Goal: Task Accomplishment & Management: Use online tool/utility

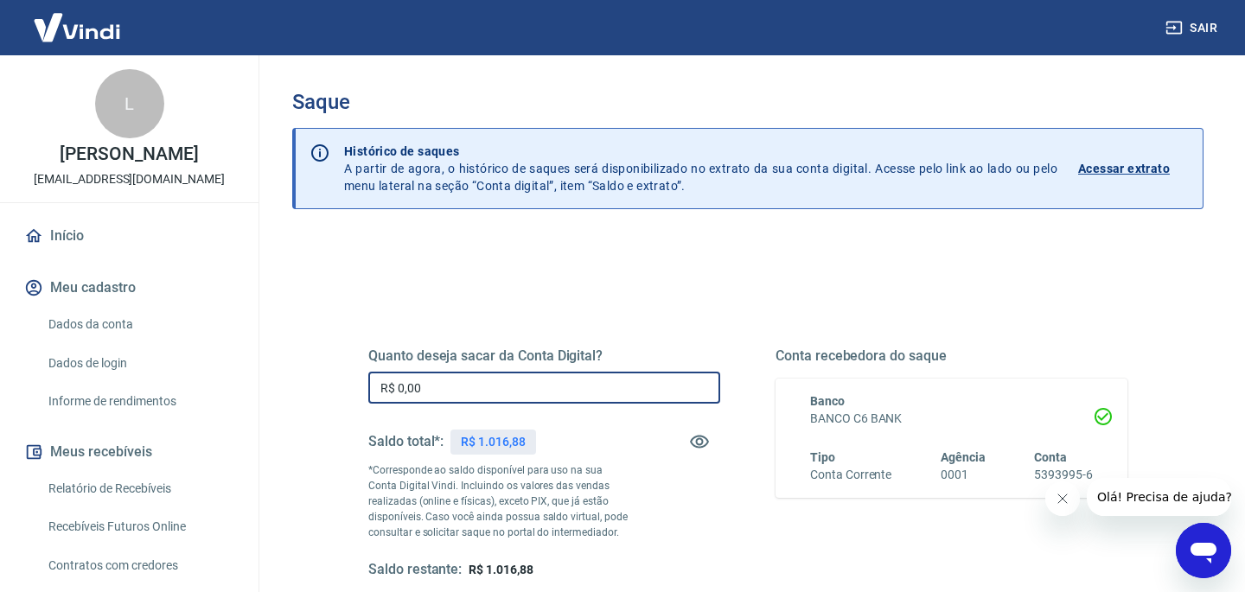
drag, startPoint x: 468, startPoint y: 392, endPoint x: 326, endPoint y: 387, distance: 141.9
click at [326, 387] on div "Quanto deseja sacar da Conta Digital? R$ 0,00 ​ Saldo total*: R$ 1.016,88 *Corr…" at bounding box center [748, 546] width 912 height 618
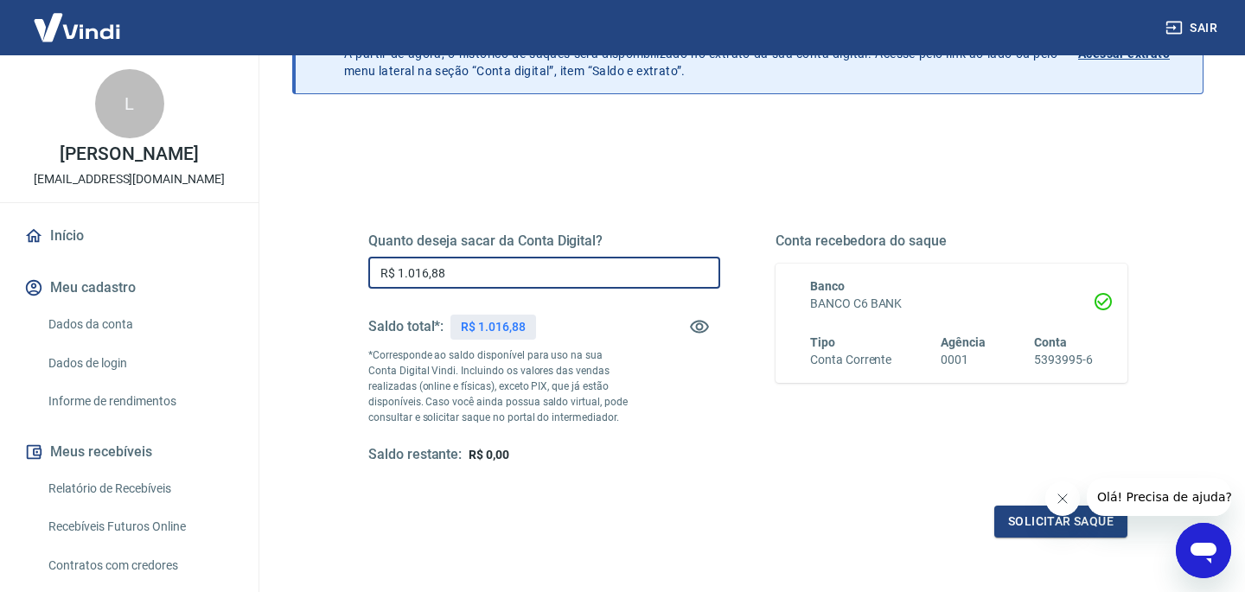
scroll to position [149, 0]
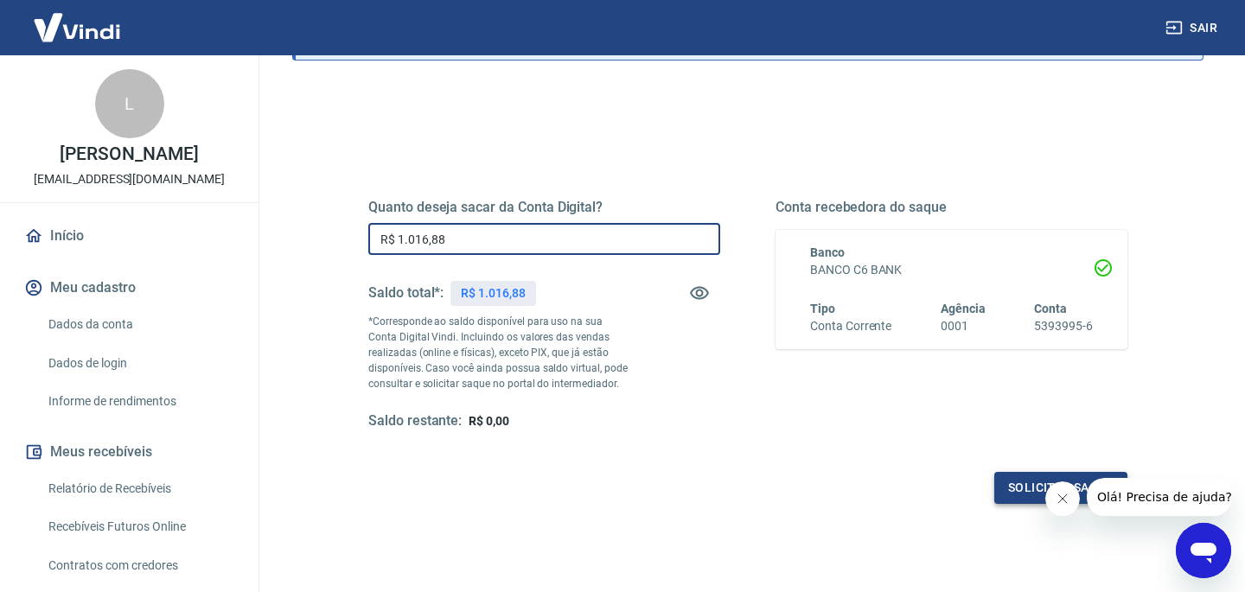
type input "R$ 1.016,88"
click at [1020, 484] on button "Solicitar saque" at bounding box center [1061, 488] width 133 height 32
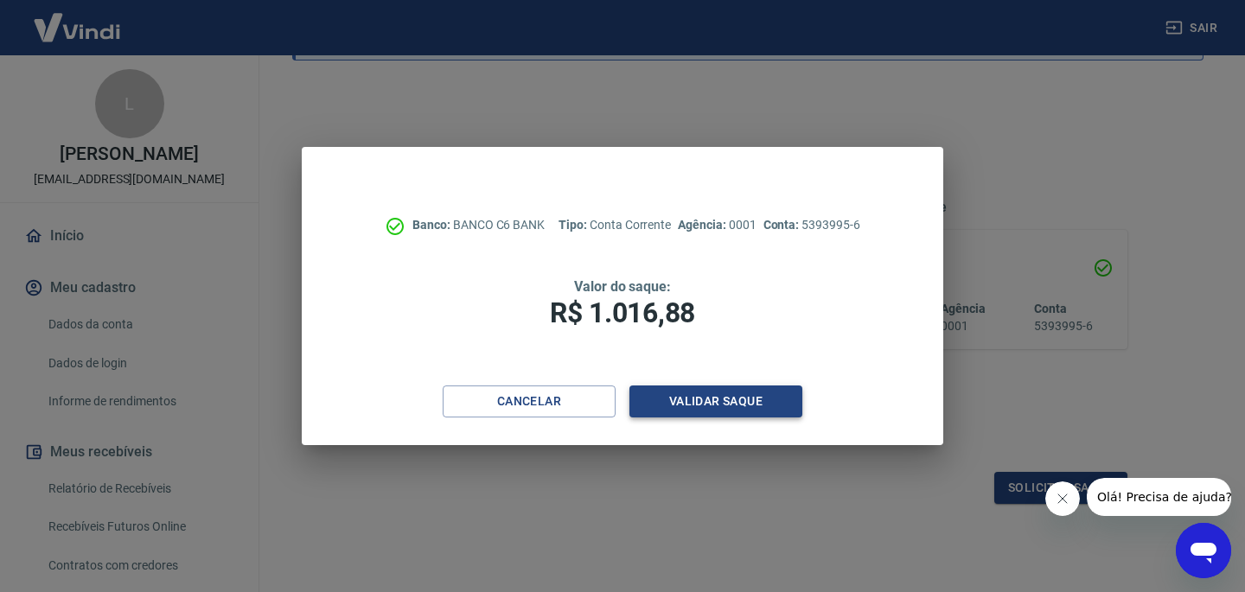
click at [750, 394] on button "Validar saque" at bounding box center [716, 402] width 173 height 32
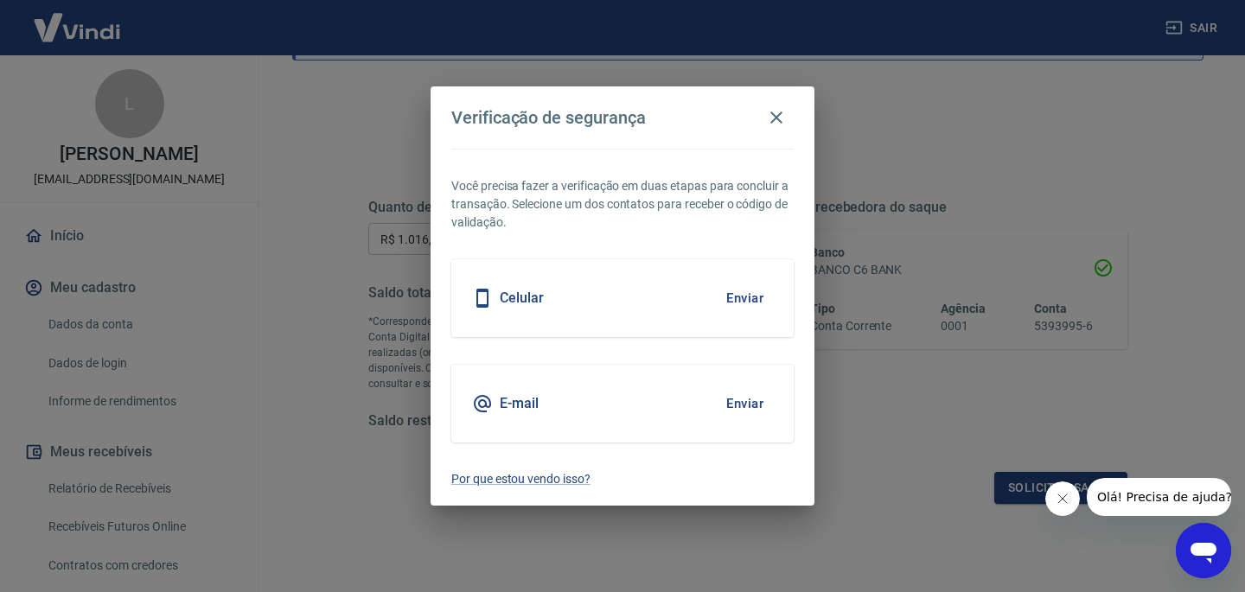
click at [750, 394] on button "Enviar" at bounding box center [745, 404] width 56 height 36
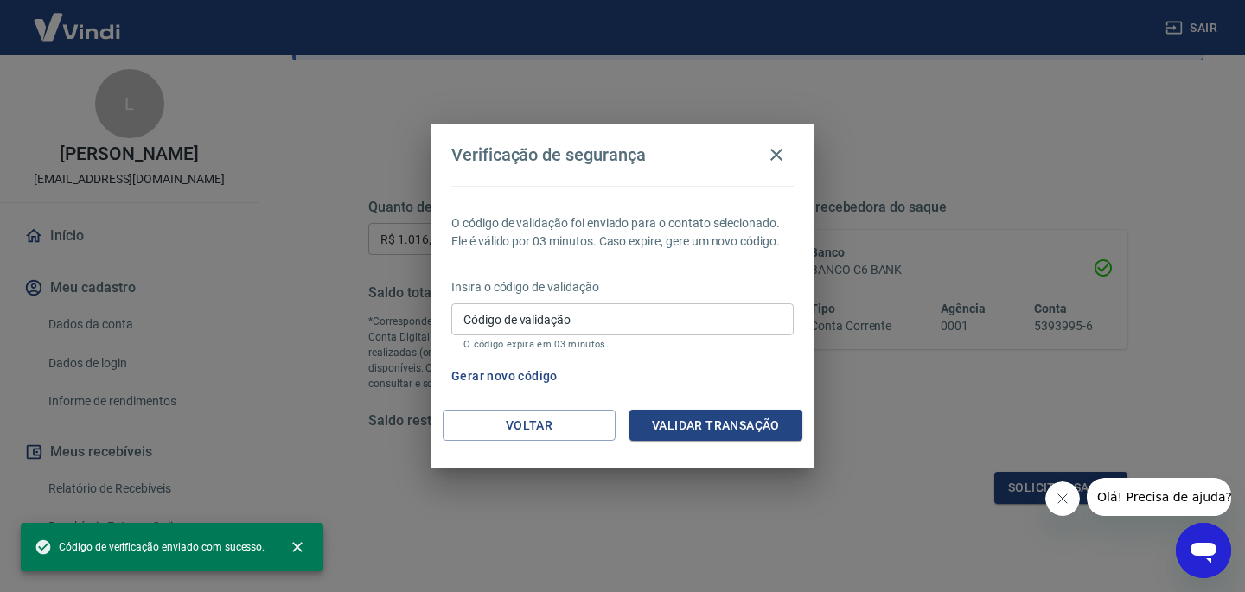
click at [539, 313] on div "Código de validação Código de validação O código expira em 03 minutos." at bounding box center [622, 327] width 343 height 47
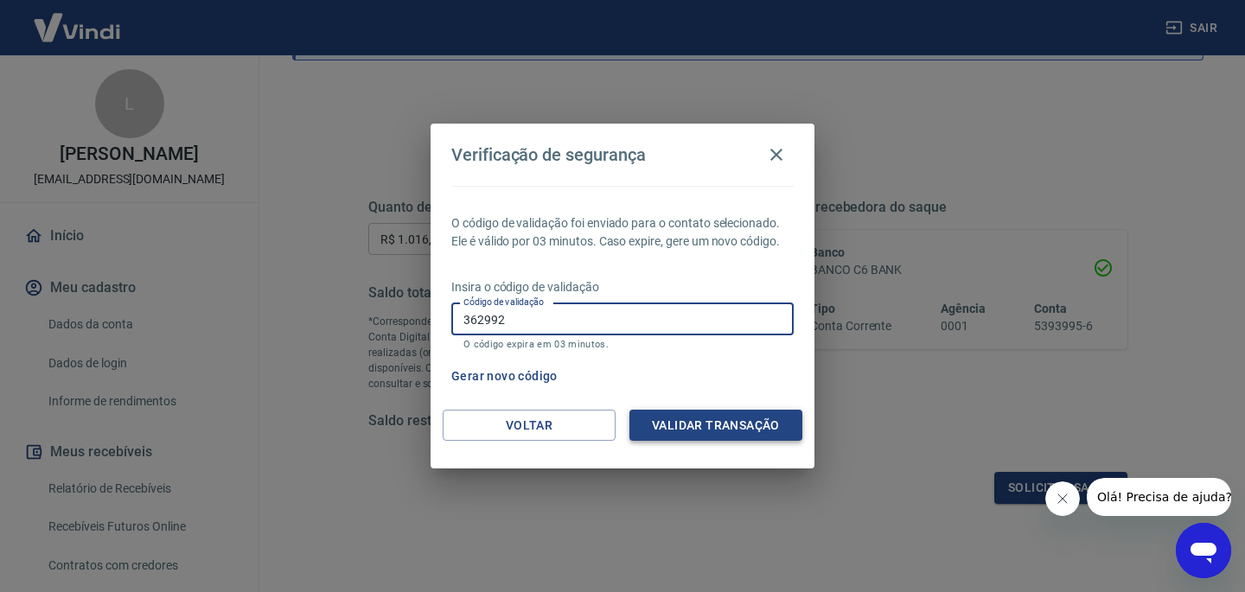
type input "362992"
click at [664, 419] on button "Validar transação" at bounding box center [716, 426] width 173 height 32
